Goal: Task Accomplishment & Management: Use online tool/utility

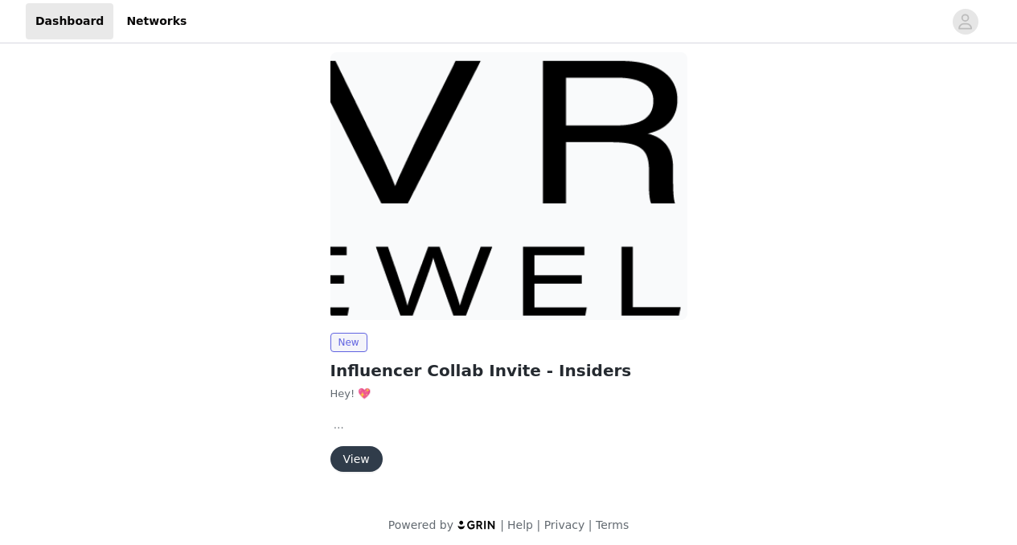
scroll to position [135, 0]
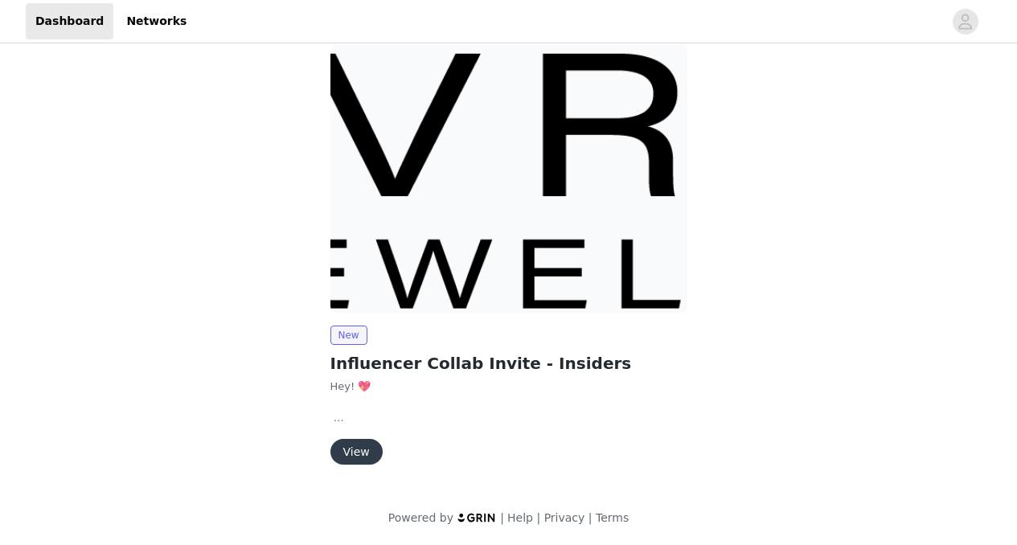
click at [351, 452] on button "View" at bounding box center [356, 452] width 52 height 26
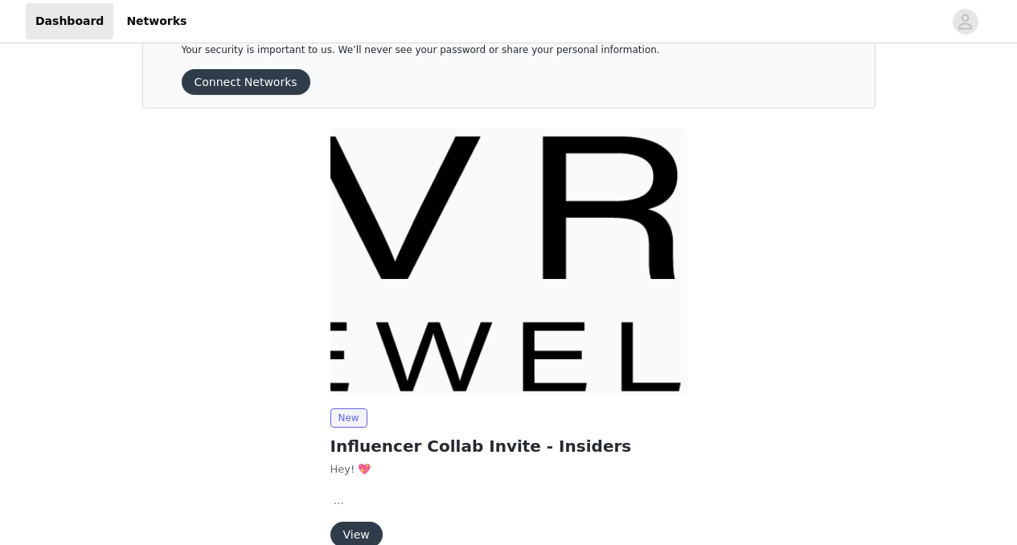
scroll to position [135, 0]
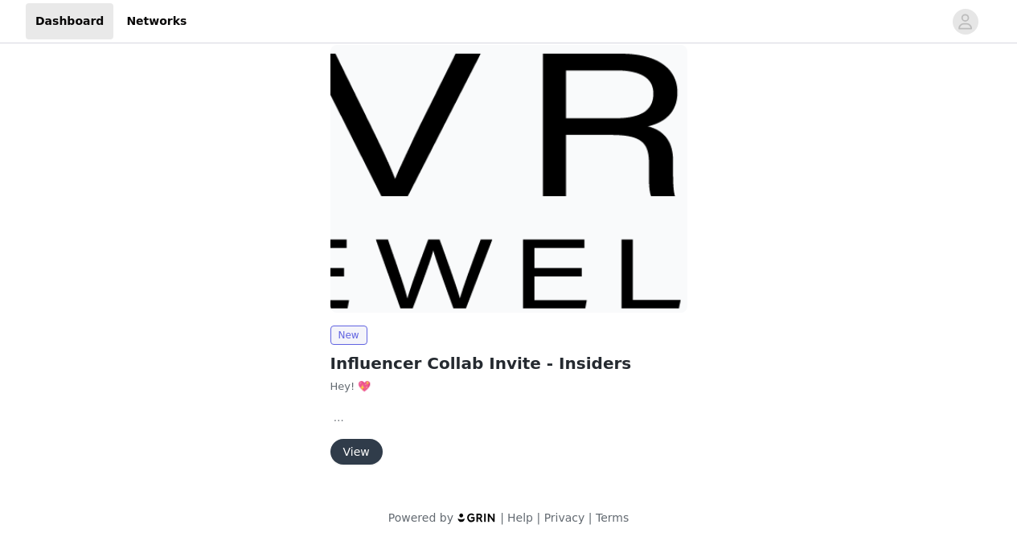
click at [361, 453] on button "View" at bounding box center [356, 452] width 52 height 26
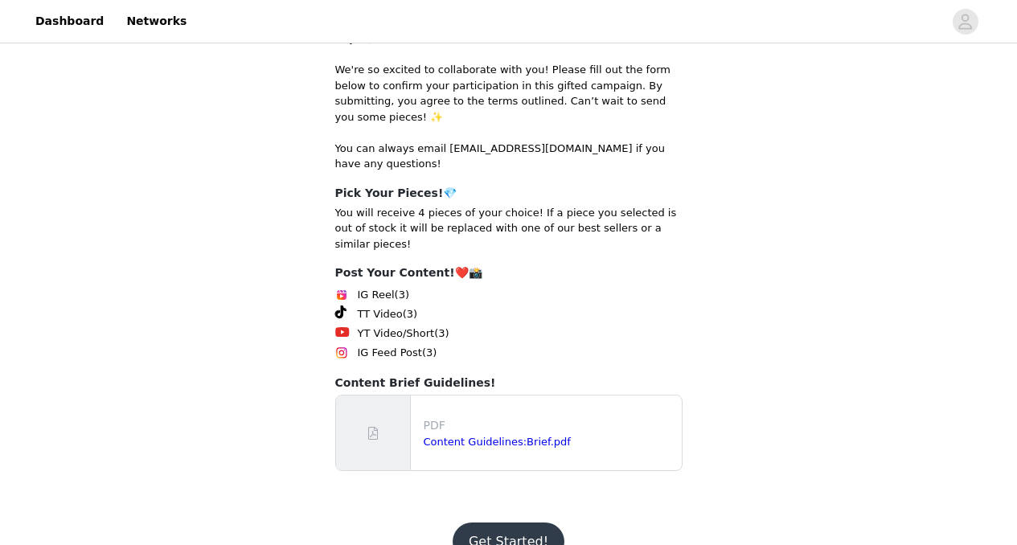
scroll to position [309, 0]
